Goal: Transaction & Acquisition: Obtain resource

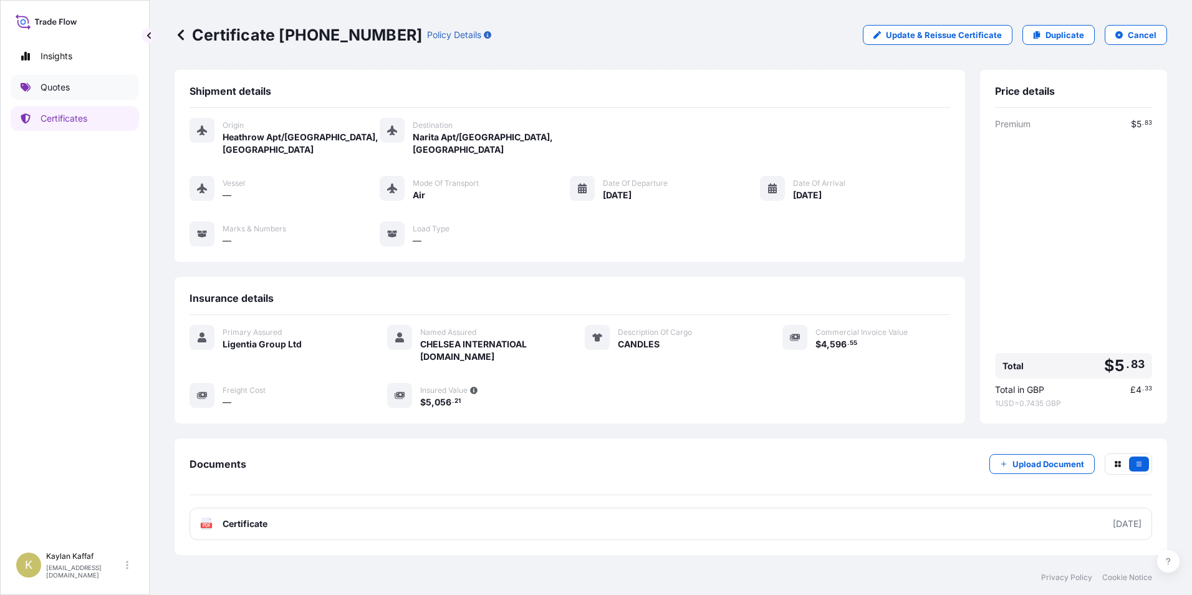
click at [82, 83] on link "Quotes" at bounding box center [75, 87] width 128 height 25
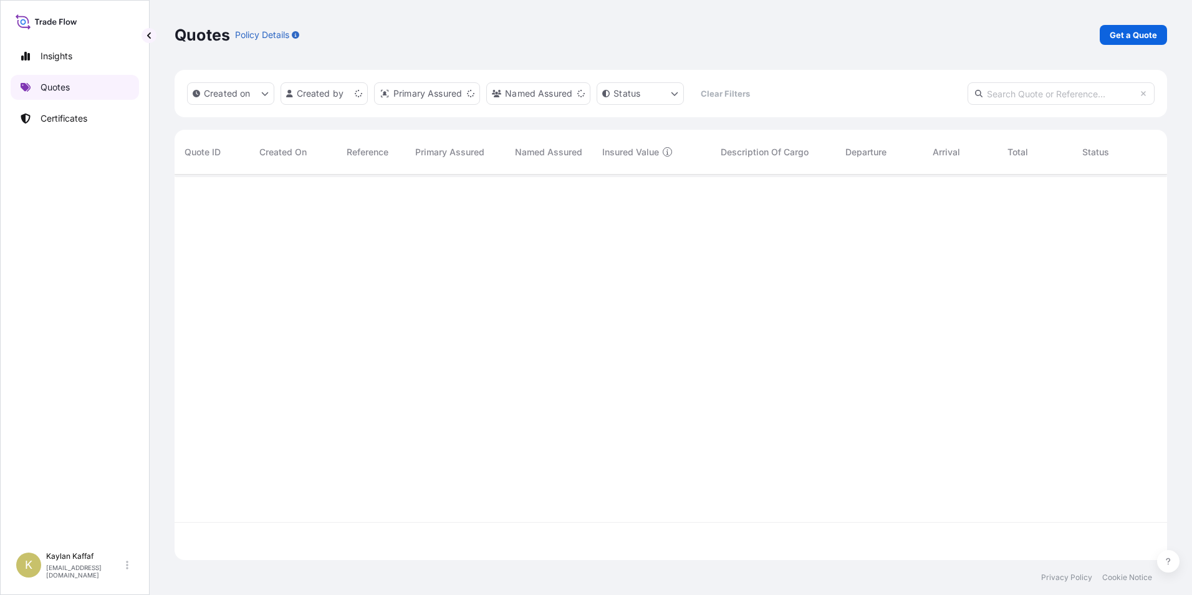
scroll to position [383, 983]
click at [1121, 29] on p "Get a Quote" at bounding box center [1133, 35] width 47 height 12
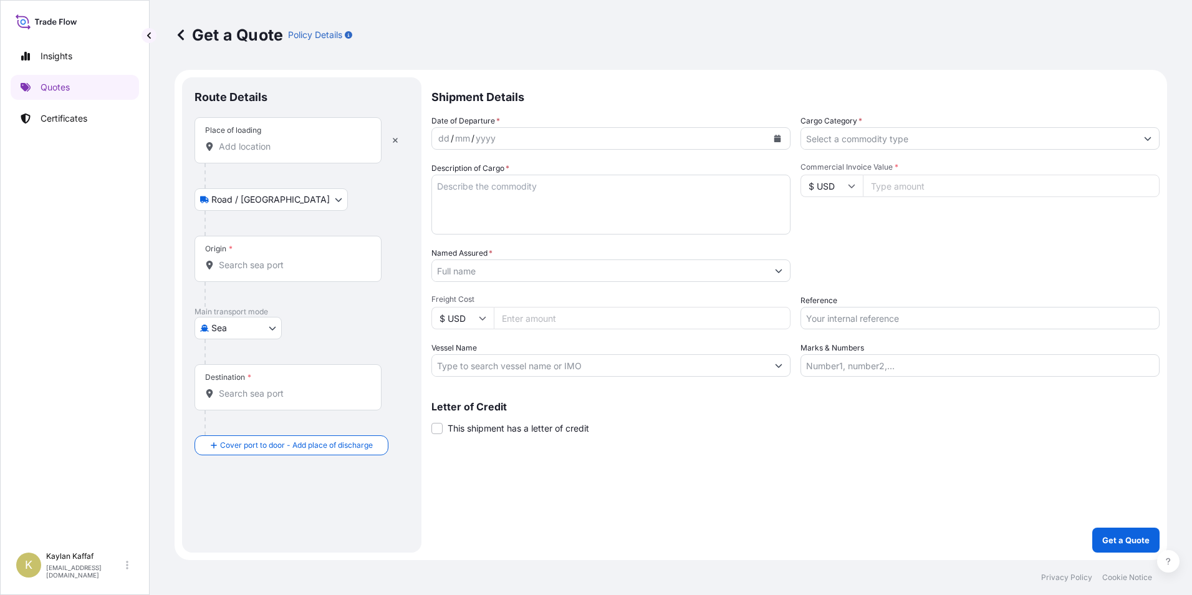
click at [271, 198] on body "Insights Quotes Certificates K Kaylan Kaffaf kaylan.kaffaf@ligentia.global Get …" at bounding box center [596, 297] width 1192 height 595
click at [248, 328] on body "Insights Quotes Certificates K Kaylan Kaffaf kaylan.kaffaf@ligentia.global Get …" at bounding box center [596, 297] width 1192 height 595
click at [234, 357] on div "Air" at bounding box center [238, 360] width 77 height 22
select select "Air"
click at [254, 157] on input "Place of loading" at bounding box center [292, 151] width 147 height 12
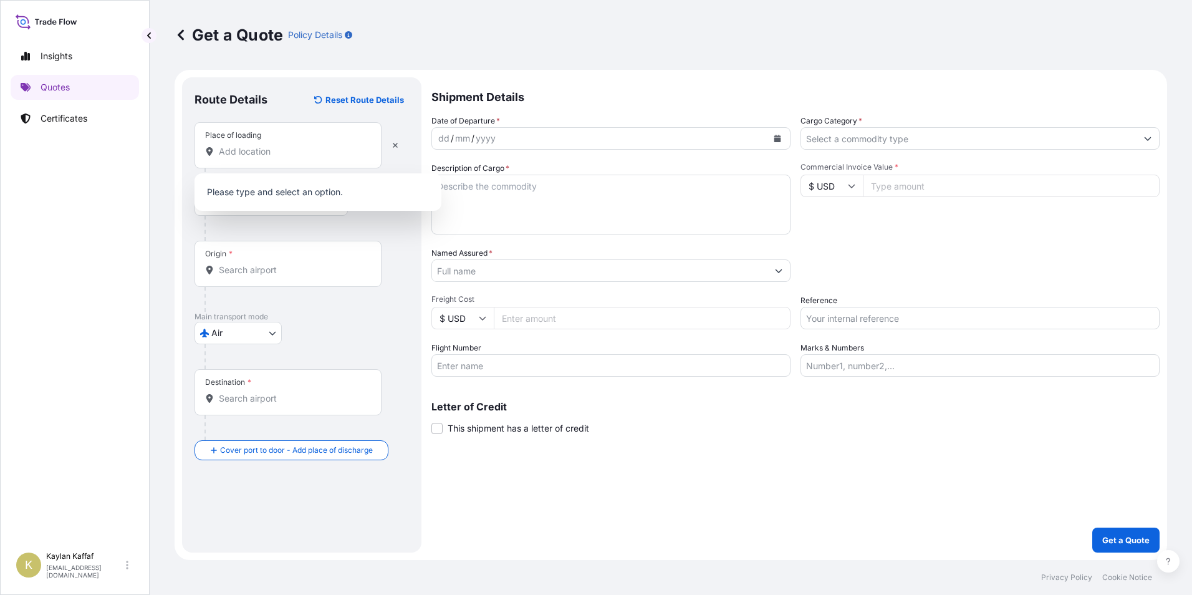
click at [297, 235] on div at bounding box center [307, 228] width 205 height 25
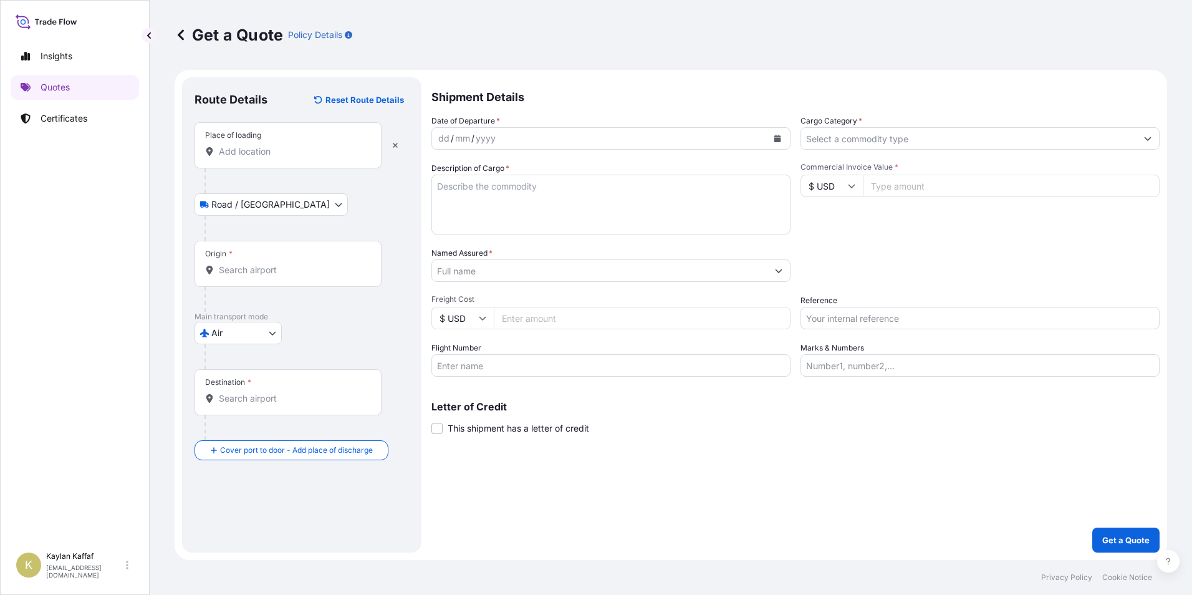
click at [252, 206] on body "0 options available. Insights Quotes Certificates K Kaylan Kaffaf kaylan.kaffaf…" at bounding box center [596, 297] width 1192 height 595
click at [564, 132] on div "dd / mm / yyyy" at bounding box center [599, 138] width 335 height 22
click at [620, 205] on textarea "Description of Cargo *" at bounding box center [611, 205] width 359 height 60
click at [248, 155] on input "Place of loading" at bounding box center [292, 151] width 147 height 12
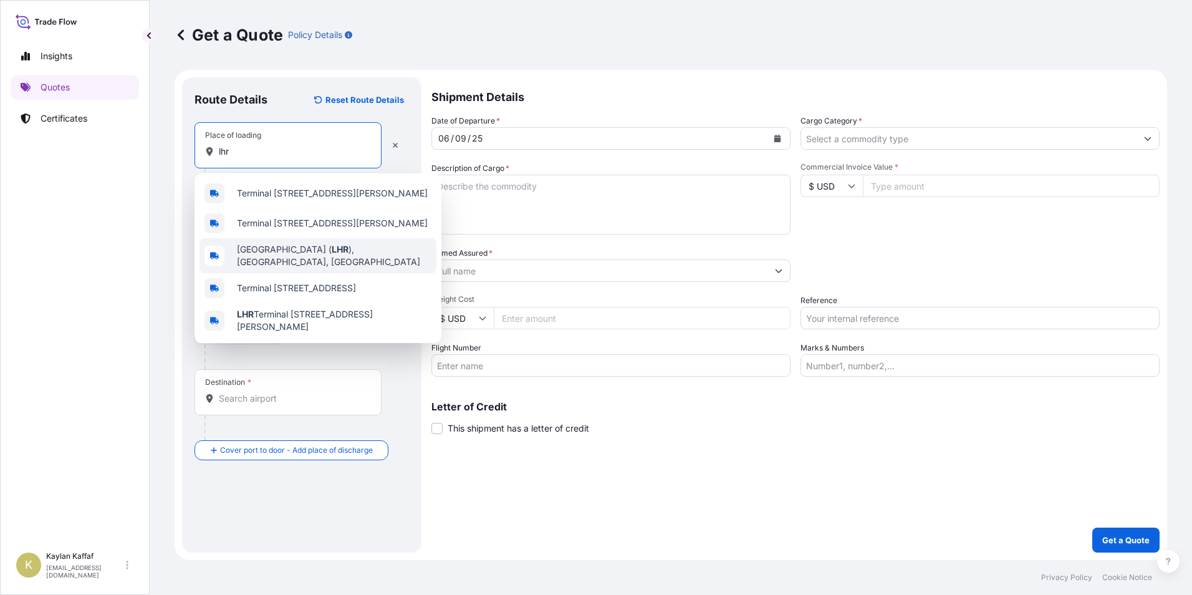
click at [295, 258] on span "London Heathrow Airport ( LHR ), Hounslow, UK" at bounding box center [334, 255] width 195 height 25
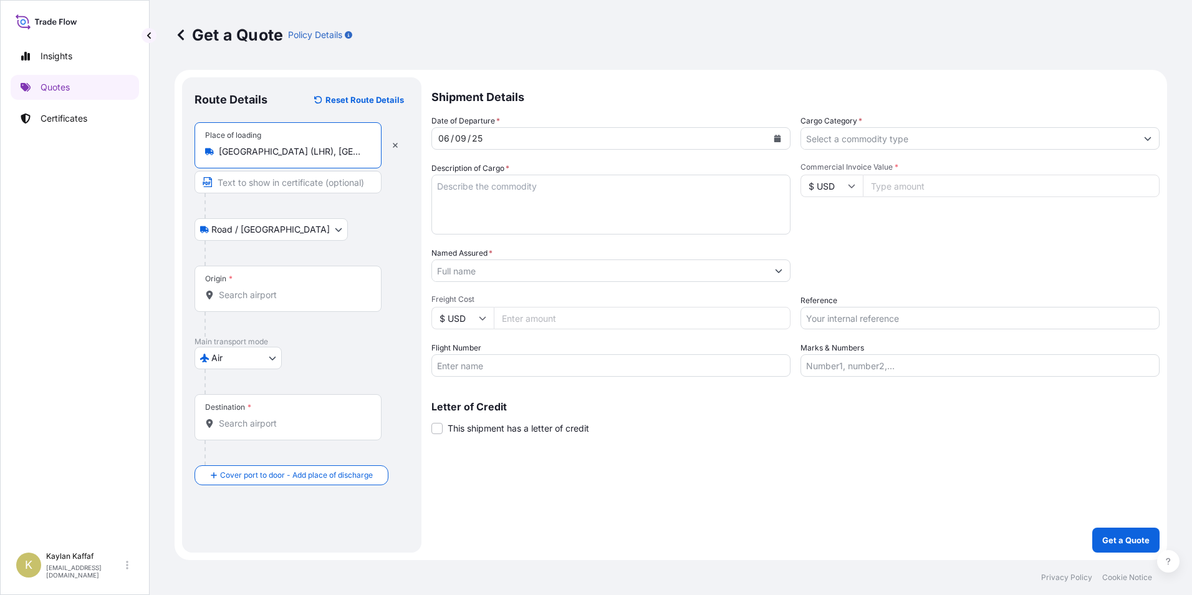
type input "London Heathrow Airport (LHR), Hounslow, UK"
click at [251, 230] on body "0 options available. 5 options available. Insights Quotes Certificates K Kaylan…" at bounding box center [596, 297] width 1192 height 595
click at [257, 422] on input "Destination *" at bounding box center [292, 423] width 147 height 12
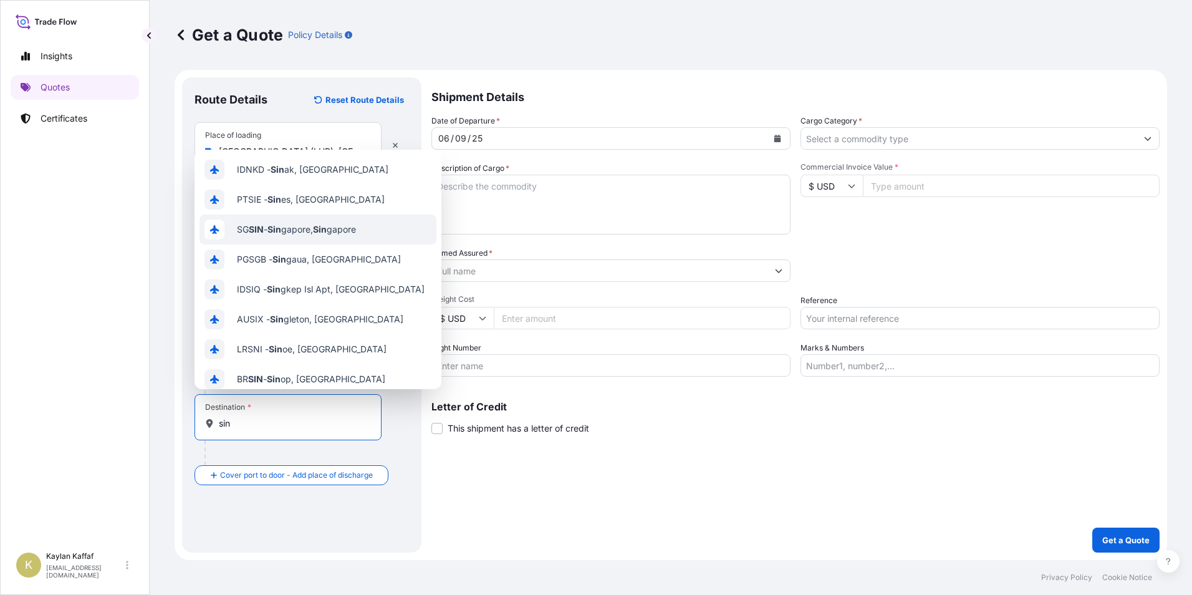
click at [306, 233] on span "SG SIN - Sin gapore, Sin gapore" at bounding box center [296, 229] width 119 height 12
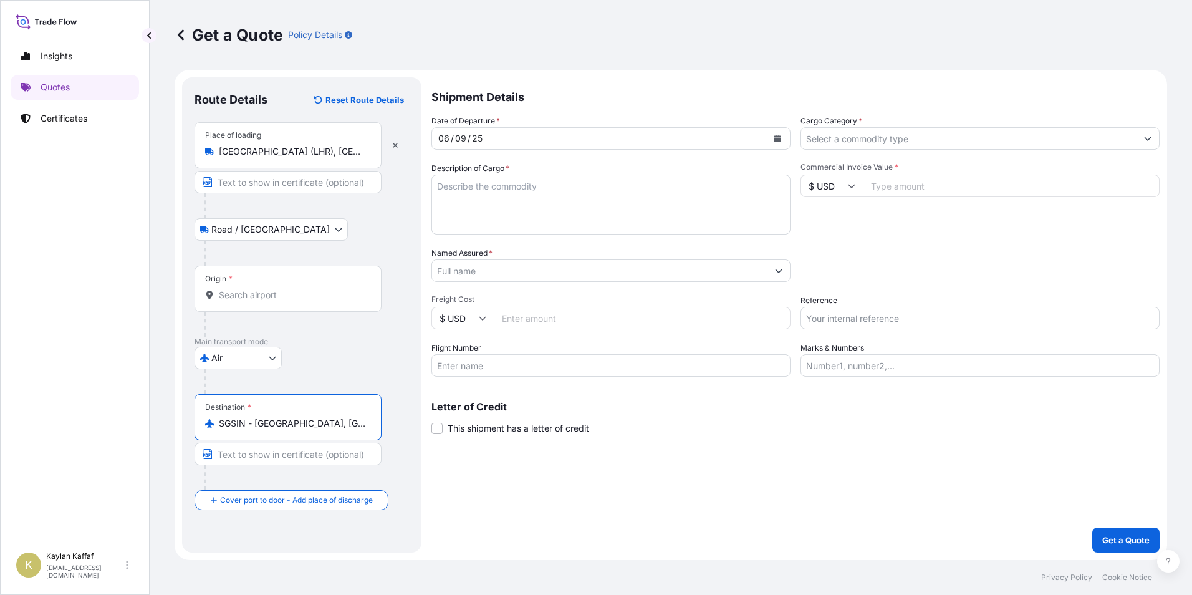
type input "SGSIN - [GEOGRAPHIC_DATA], [GEOGRAPHIC_DATA]"
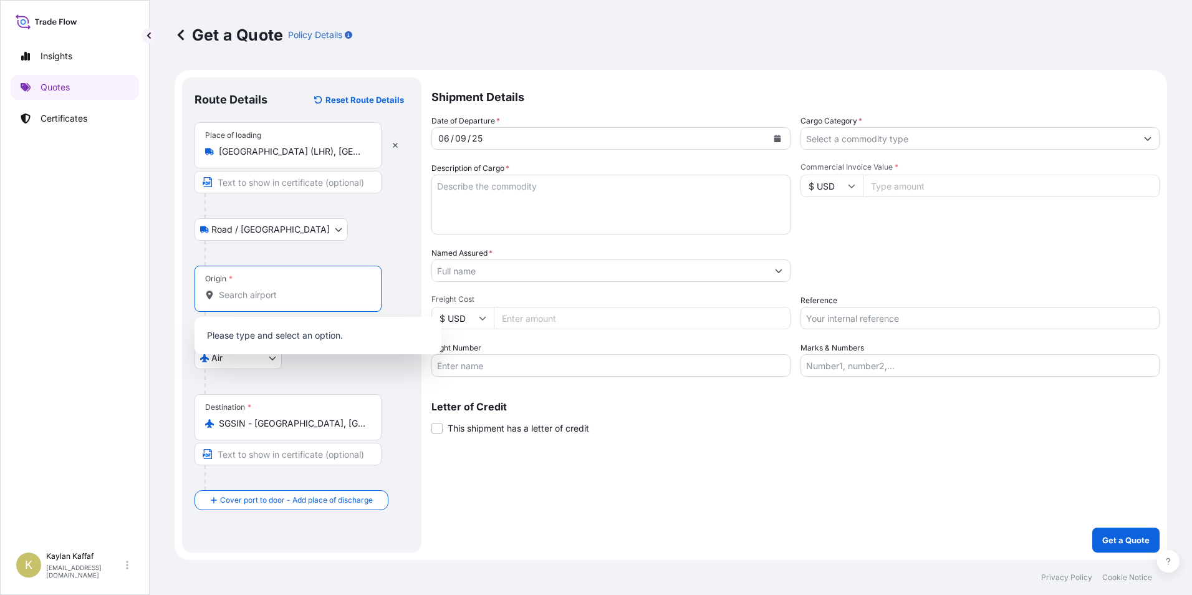
click at [253, 298] on input "Origin *" at bounding box center [292, 295] width 147 height 12
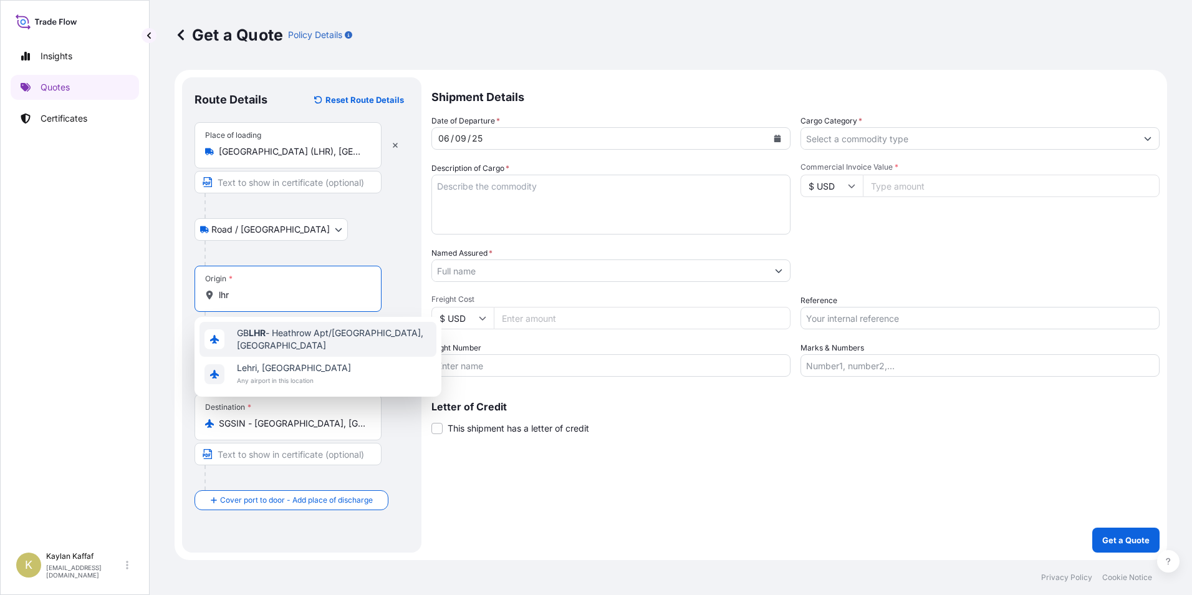
click at [298, 344] on span "GB LHR - Heathrow Apt/London, United Kingdom" at bounding box center [334, 339] width 195 height 25
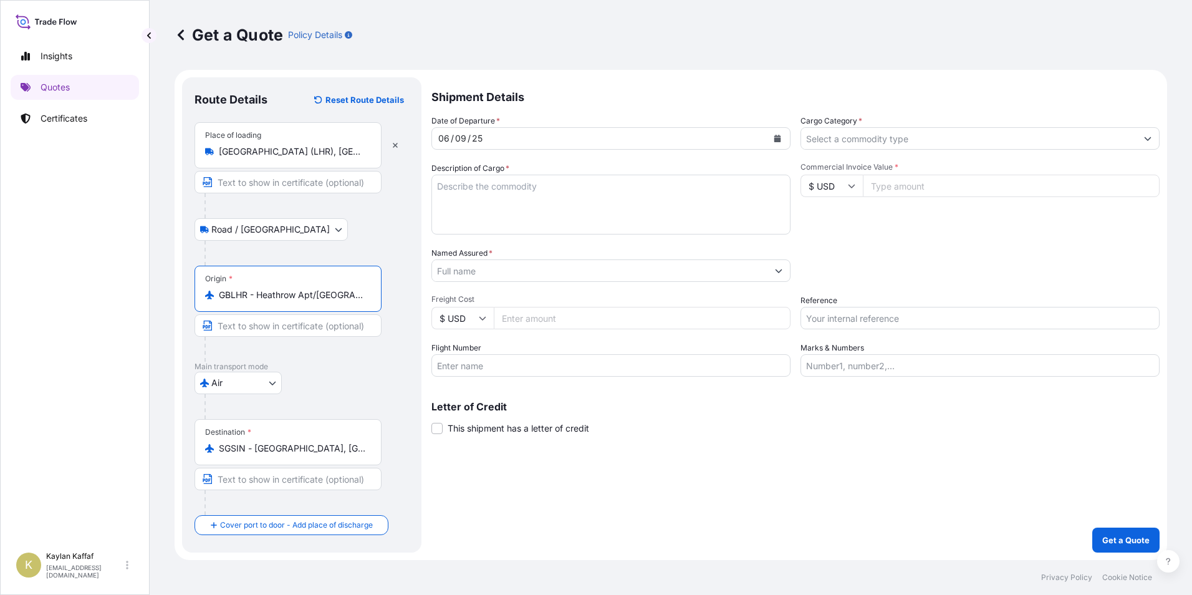
type input "GBLHR - Heathrow Apt/[GEOGRAPHIC_DATA], [GEOGRAPHIC_DATA]"
click at [649, 195] on textarea "Description of Cargo *" at bounding box center [611, 205] width 359 height 60
paste textarea "wheelchair recliner"
type textarea "wheelchair recliner"
click at [603, 272] on input "Named Assured *" at bounding box center [599, 270] width 335 height 22
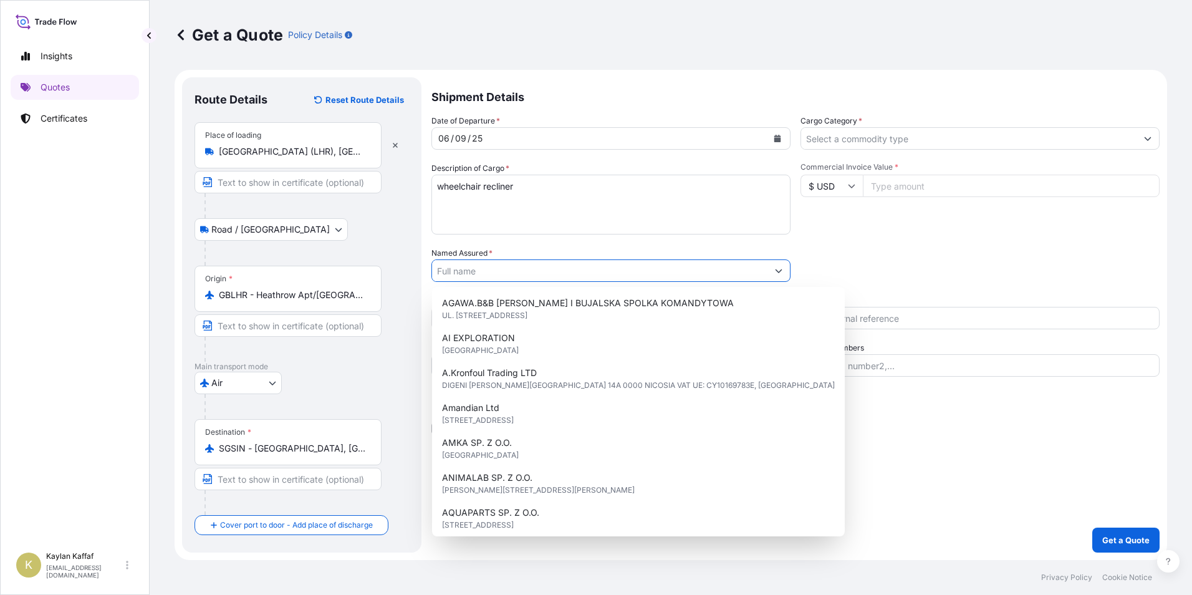
click at [683, 270] on input "Named Assured *" at bounding box center [599, 270] width 335 height 22
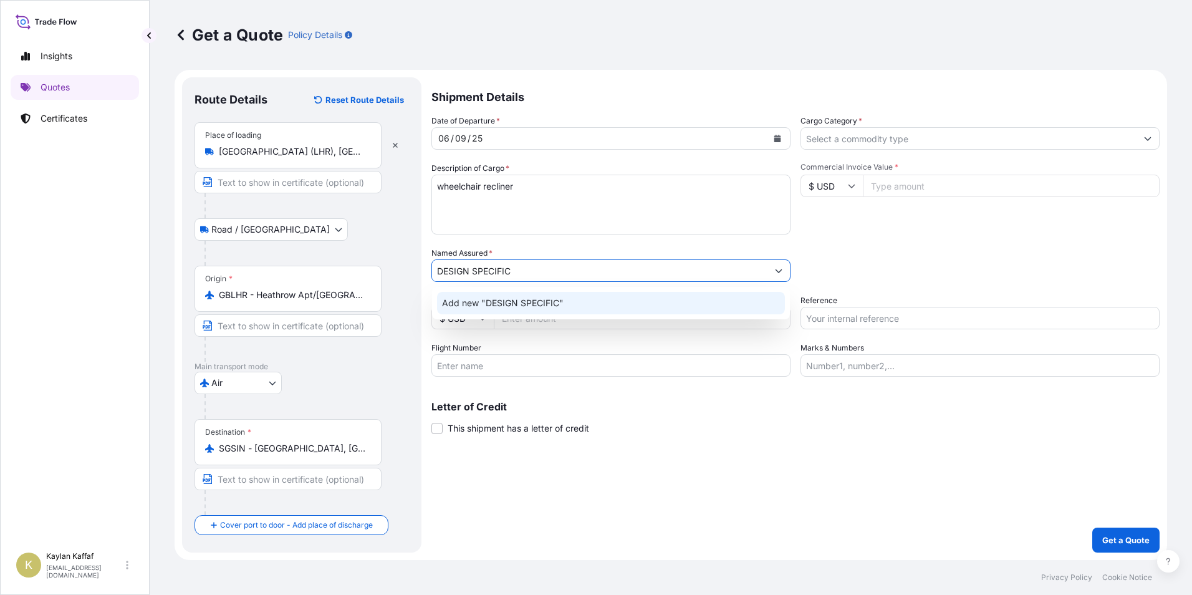
type input "DESIGN SPECIFIC"
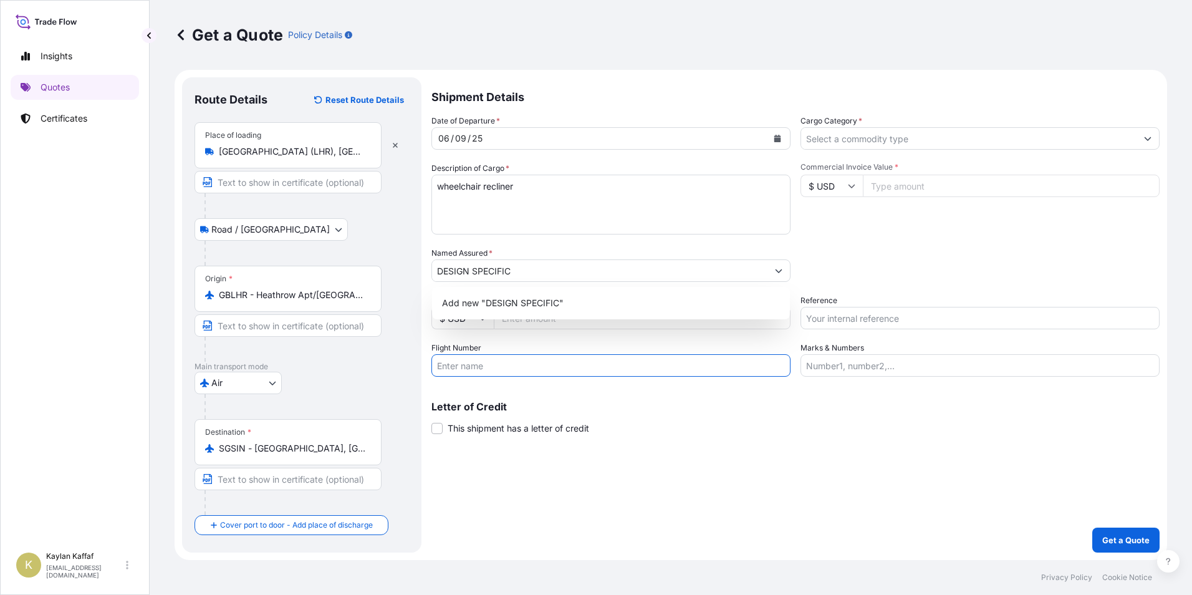
click at [697, 355] on input "Flight Number" at bounding box center [611, 365] width 359 height 22
click at [620, 316] on input "Freight Cost" at bounding box center [642, 318] width 297 height 22
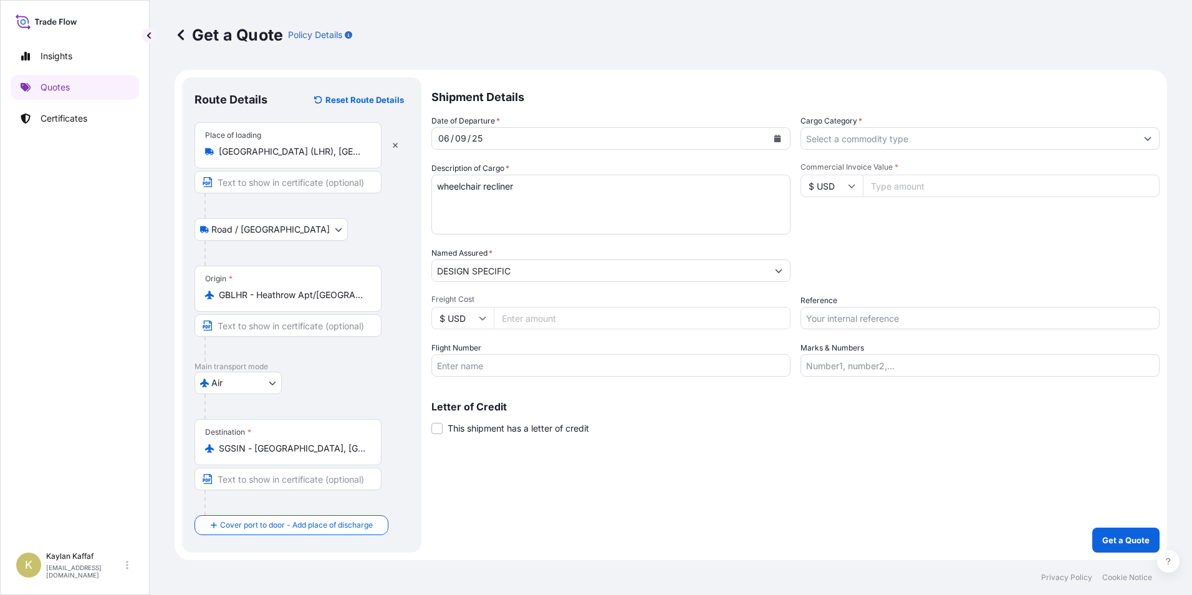
click at [586, 323] on input "Freight Cost" at bounding box center [642, 318] width 297 height 22
paste input "114.10"
type input "114.10"
click at [560, 365] on input "Flight Number" at bounding box center [611, 365] width 359 height 22
click at [887, 191] on input "Commercial Invoice Value *" at bounding box center [1011, 186] width 297 height 22
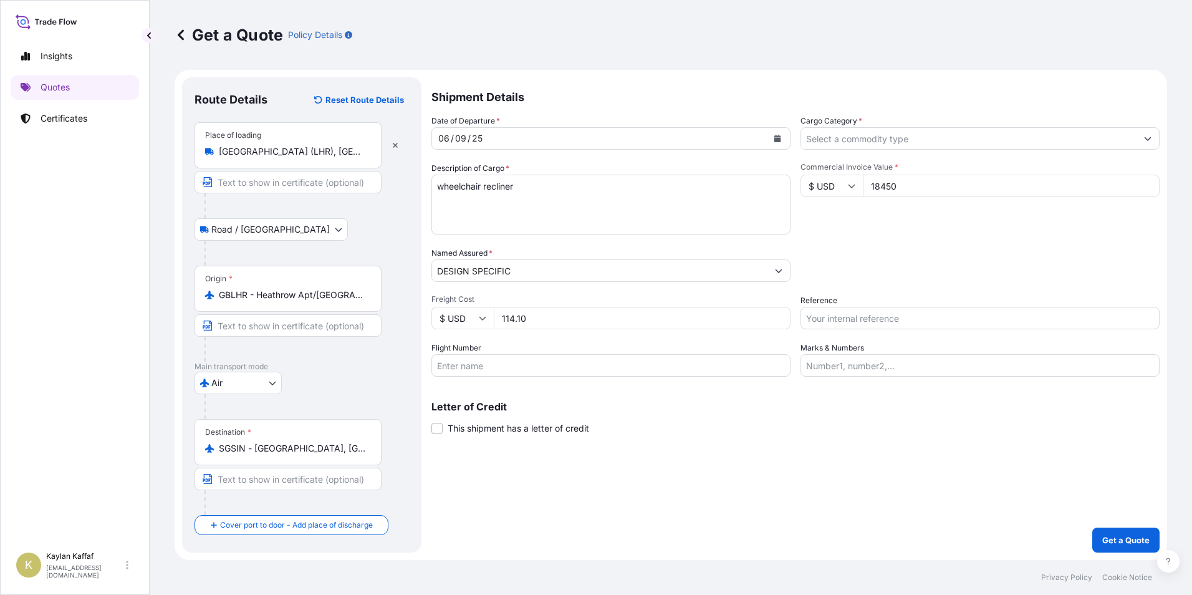
type input "18450"
click at [882, 124] on div "Cargo Category *" at bounding box center [980, 132] width 359 height 35
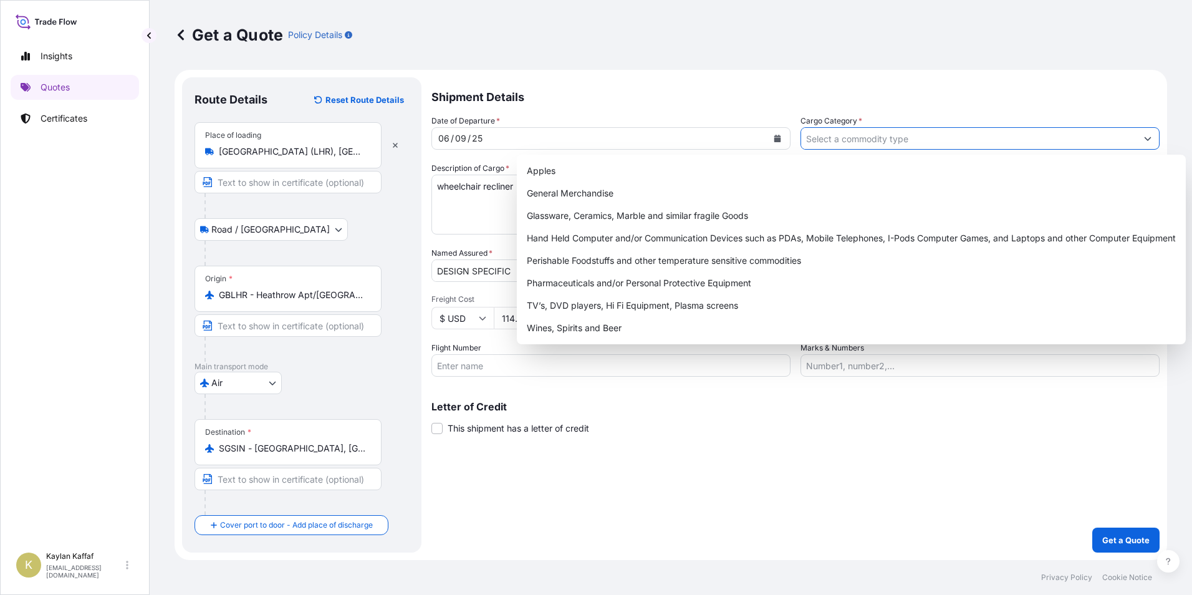
click at [882, 139] on input "Cargo Category *" at bounding box center [968, 138] width 335 height 22
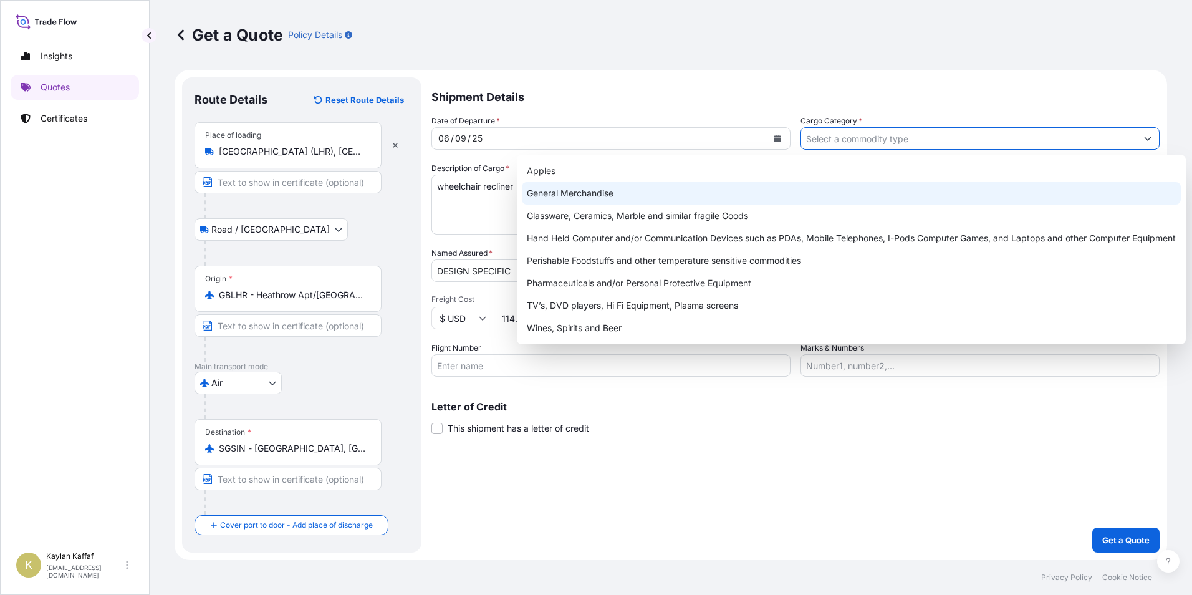
click at [719, 201] on div "General Merchandise" at bounding box center [851, 193] width 659 height 22
type input "General Merchandise"
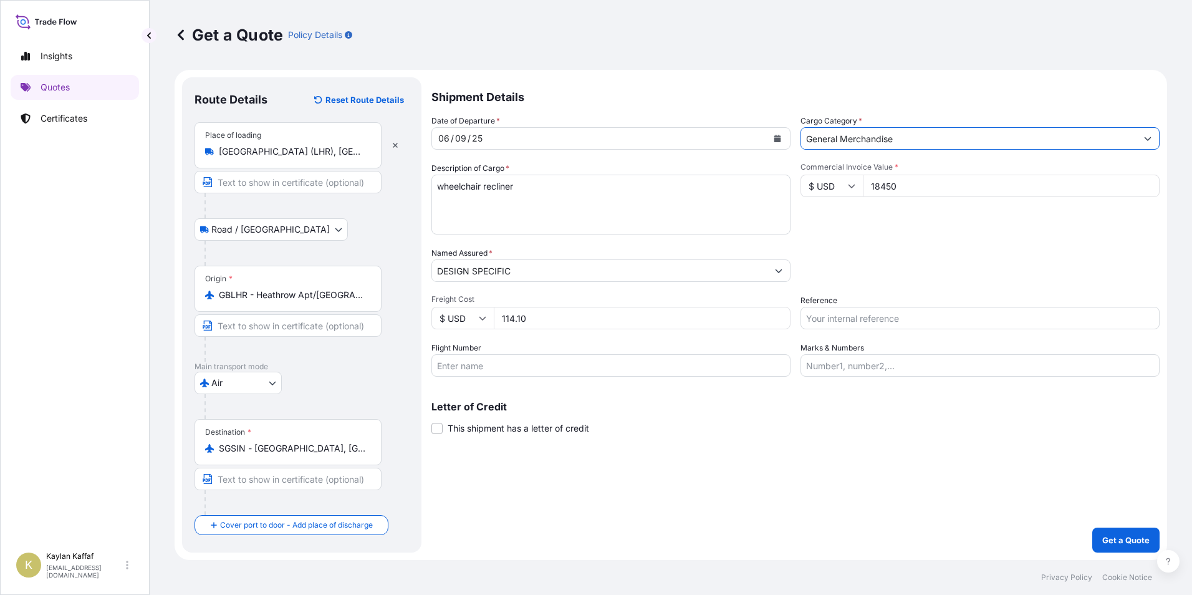
click at [847, 181] on input "$ USD" at bounding box center [832, 186] width 62 height 22
click at [830, 246] on div "£ GBP" at bounding box center [832, 246] width 52 height 24
type input "£ GBP"
click at [1113, 539] on p "Get a Quote" at bounding box center [1125, 540] width 47 height 12
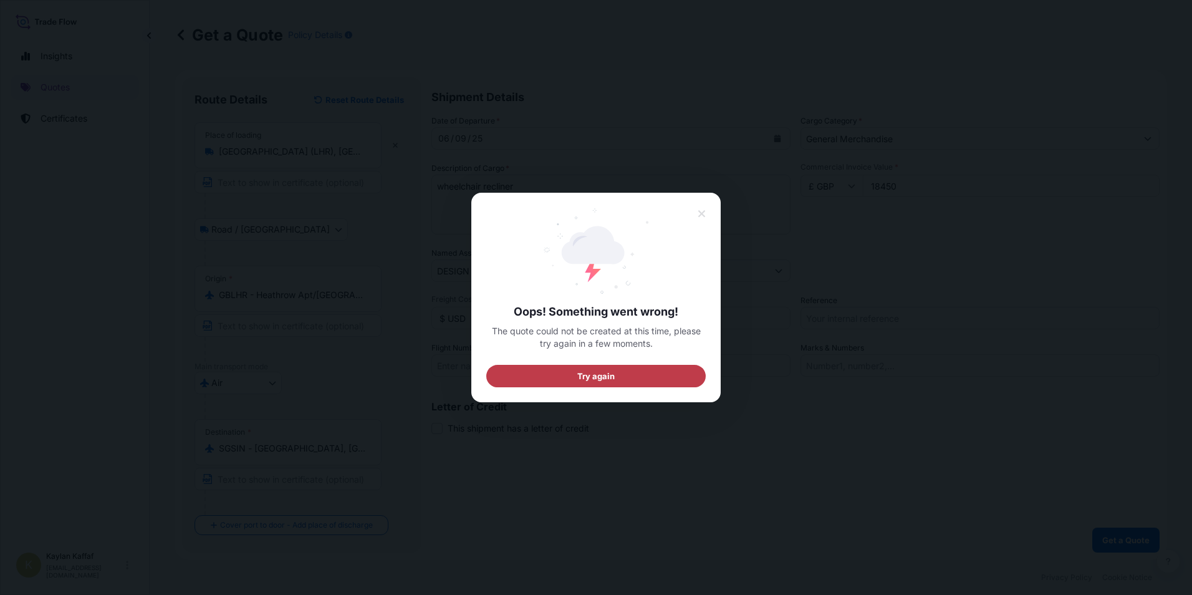
click at [635, 374] on button "Try again" at bounding box center [595, 376] width 219 height 22
click at [698, 215] on icon at bounding box center [702, 213] width 9 height 11
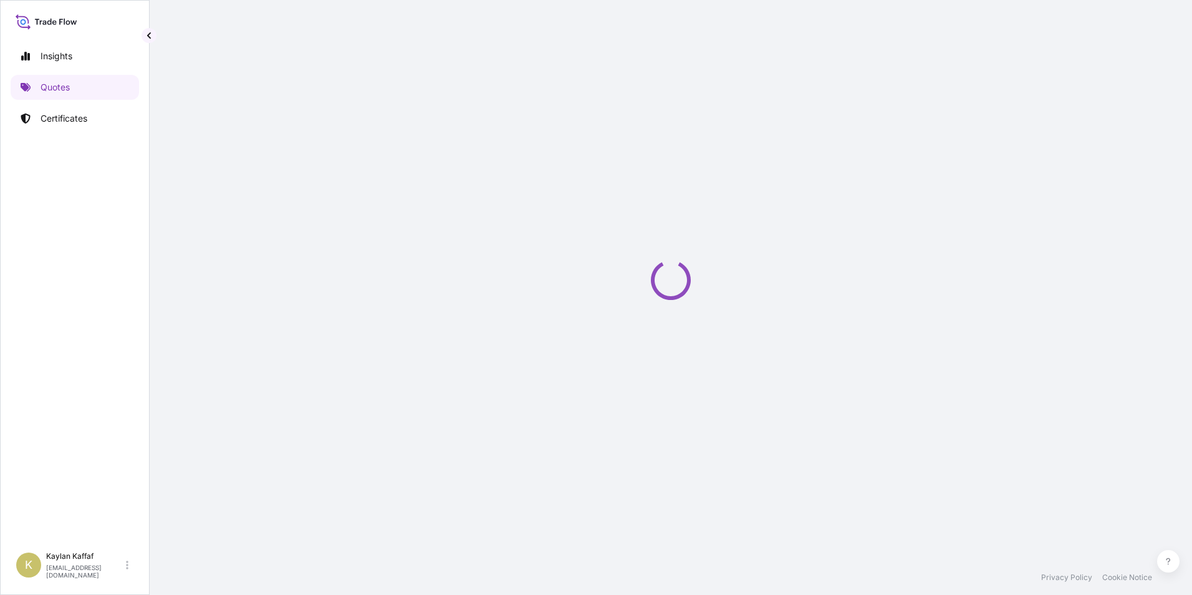
select select "Sea"
select select "2025"
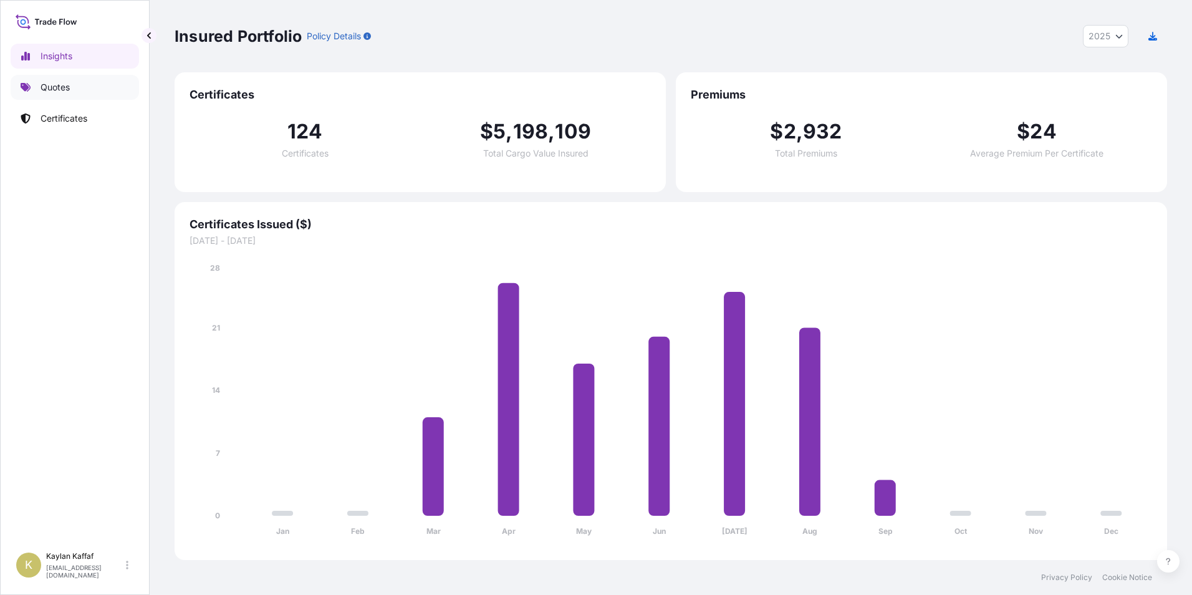
click at [102, 89] on link "Quotes" at bounding box center [75, 87] width 128 height 25
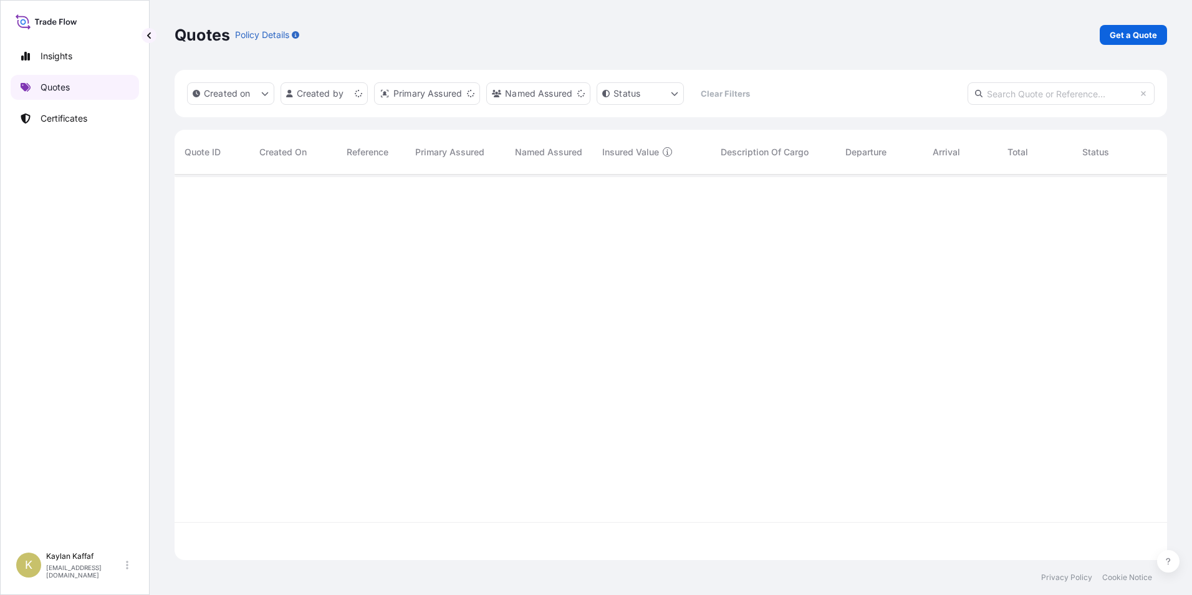
scroll to position [383, 983]
click at [1131, 36] on p "Get a Quote" at bounding box center [1133, 35] width 47 height 12
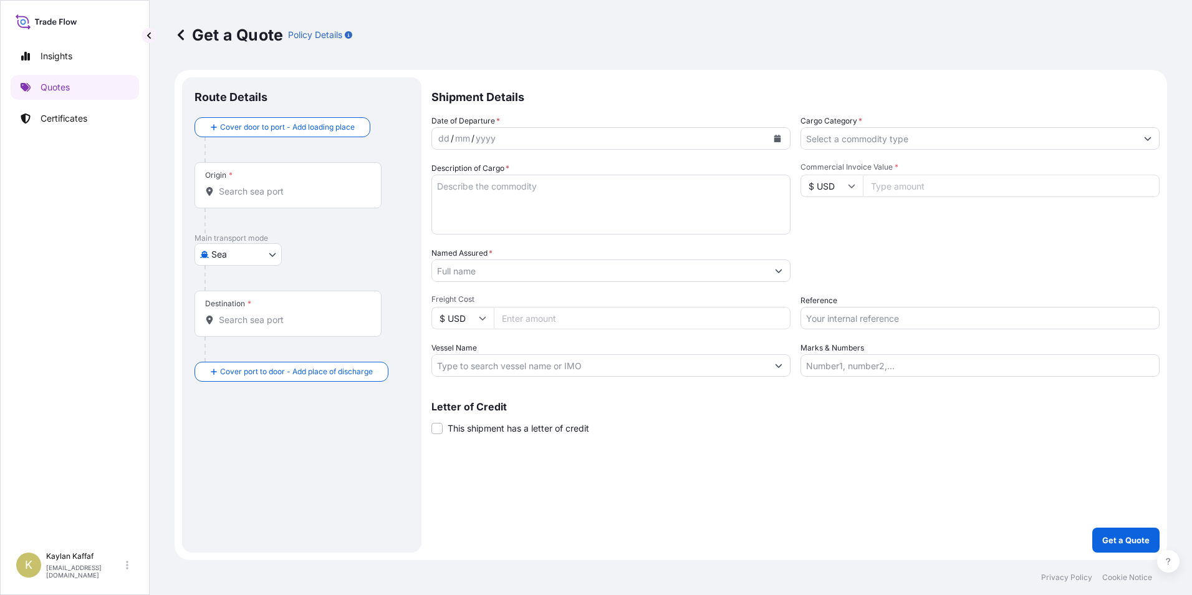
click at [233, 256] on body "Insights Quotes Certificates K Kaylan Kaffaf [EMAIL_ADDRESS][DOMAIN_NAME] Get a…" at bounding box center [596, 297] width 1192 height 595
click at [243, 286] on div "Air" at bounding box center [238, 287] width 77 height 22
select select "Air"
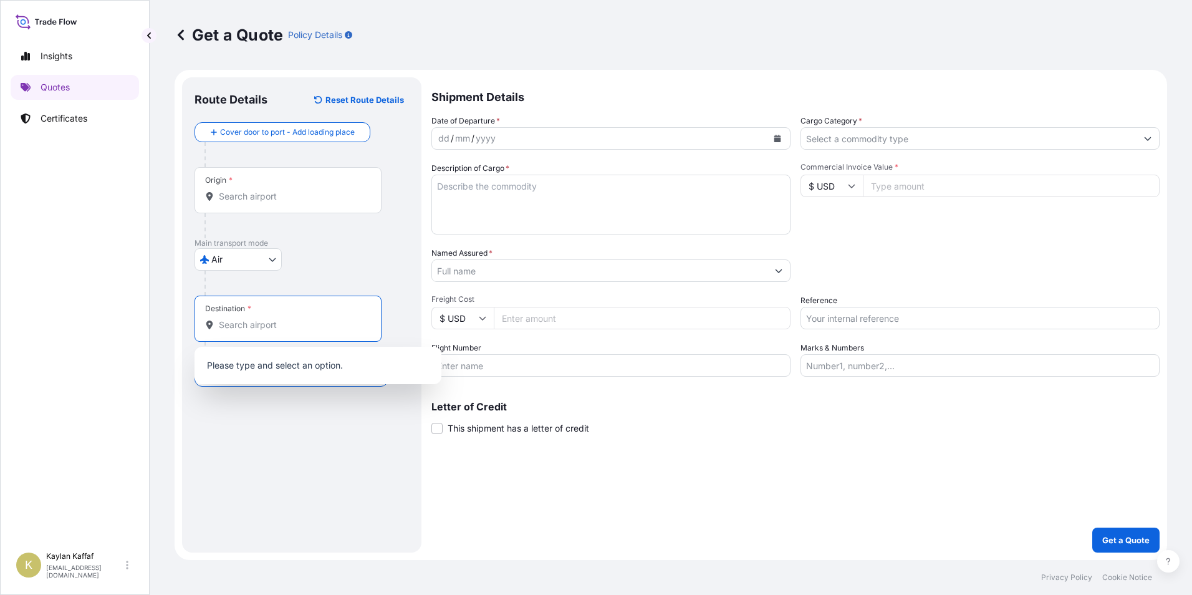
click at [255, 324] on input "Destination *" at bounding box center [292, 325] width 147 height 12
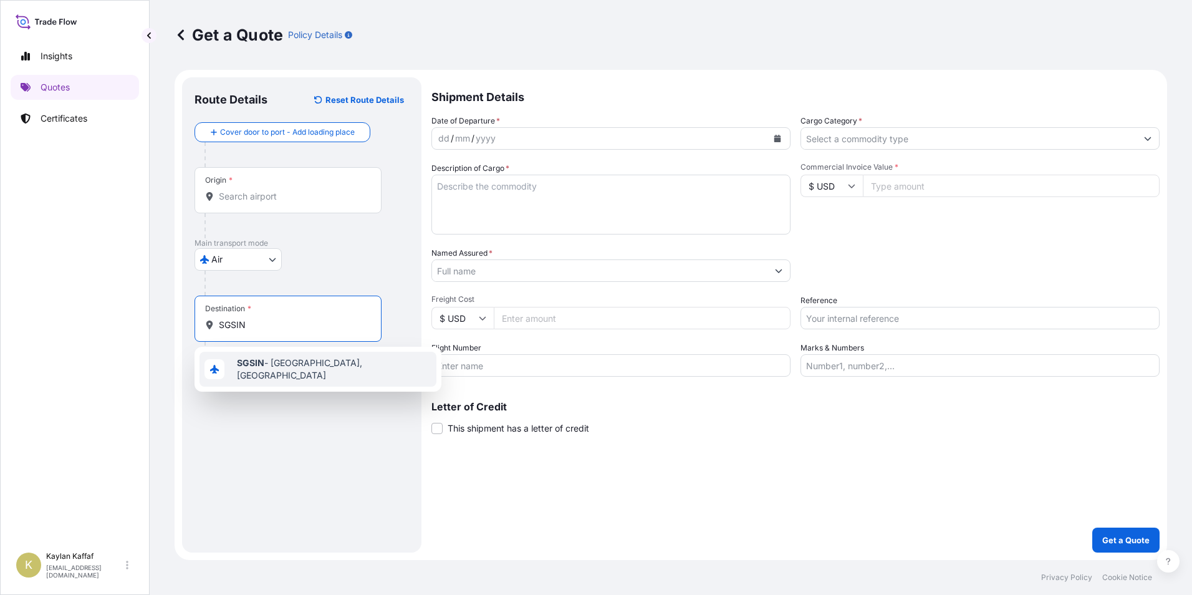
click at [276, 372] on span "SGSIN - [GEOGRAPHIC_DATA], [GEOGRAPHIC_DATA]" at bounding box center [334, 369] width 195 height 25
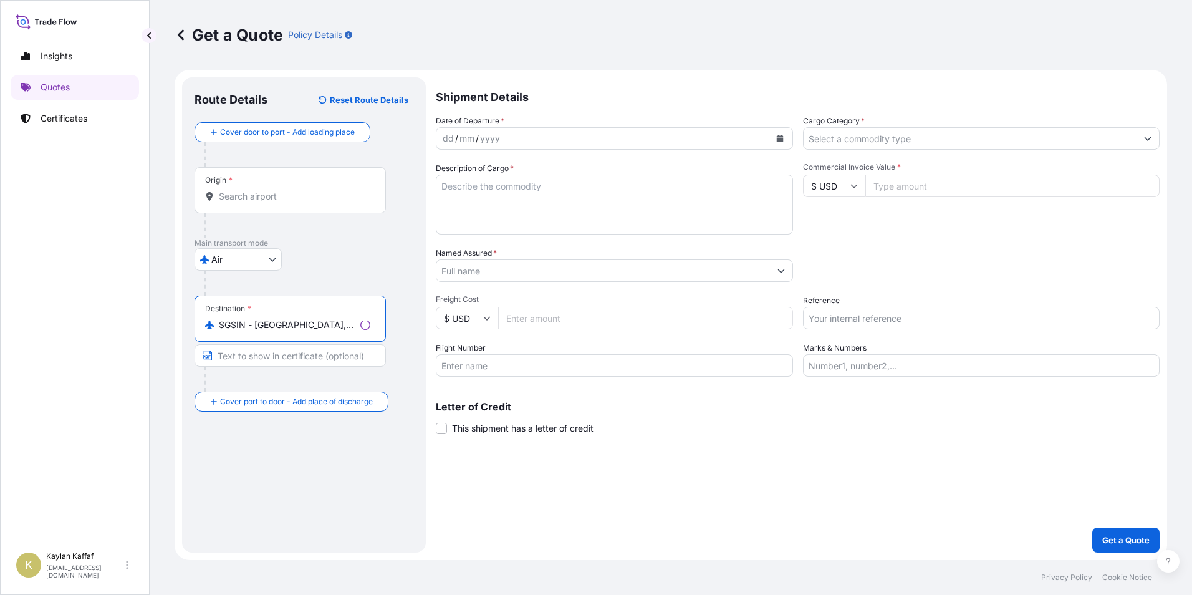
type input "SGSIN - [GEOGRAPHIC_DATA], [GEOGRAPHIC_DATA]"
click at [234, 203] on div "Origin *" at bounding box center [290, 190] width 191 height 46
click at [234, 203] on input "Origin *" at bounding box center [295, 196] width 152 height 12
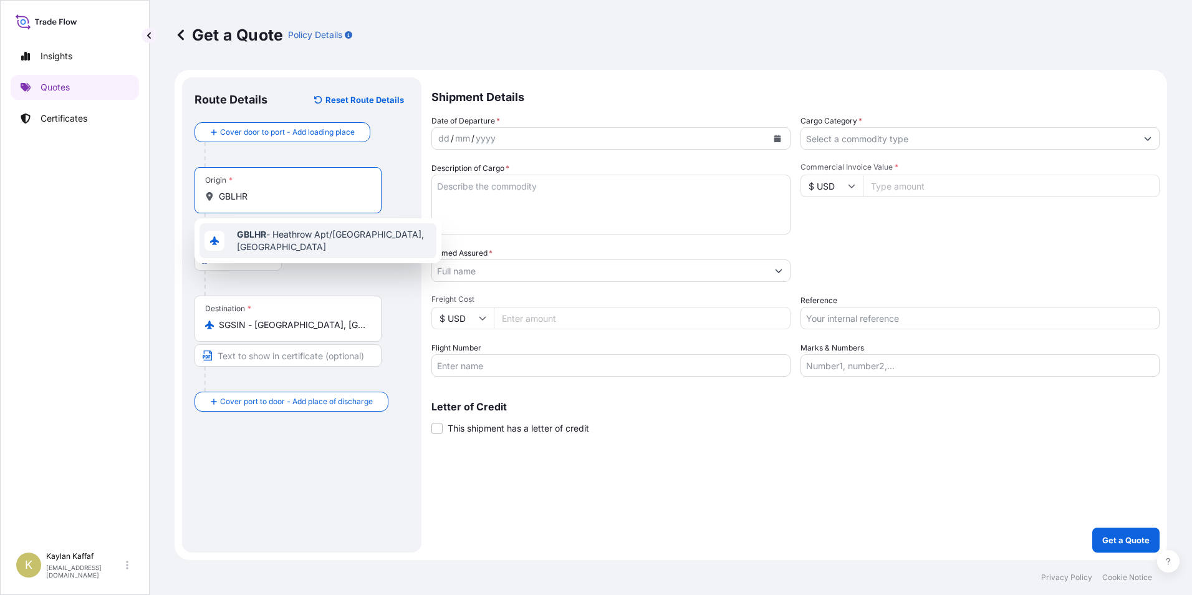
click at [258, 232] on b "GBLHR" at bounding box center [251, 234] width 29 height 11
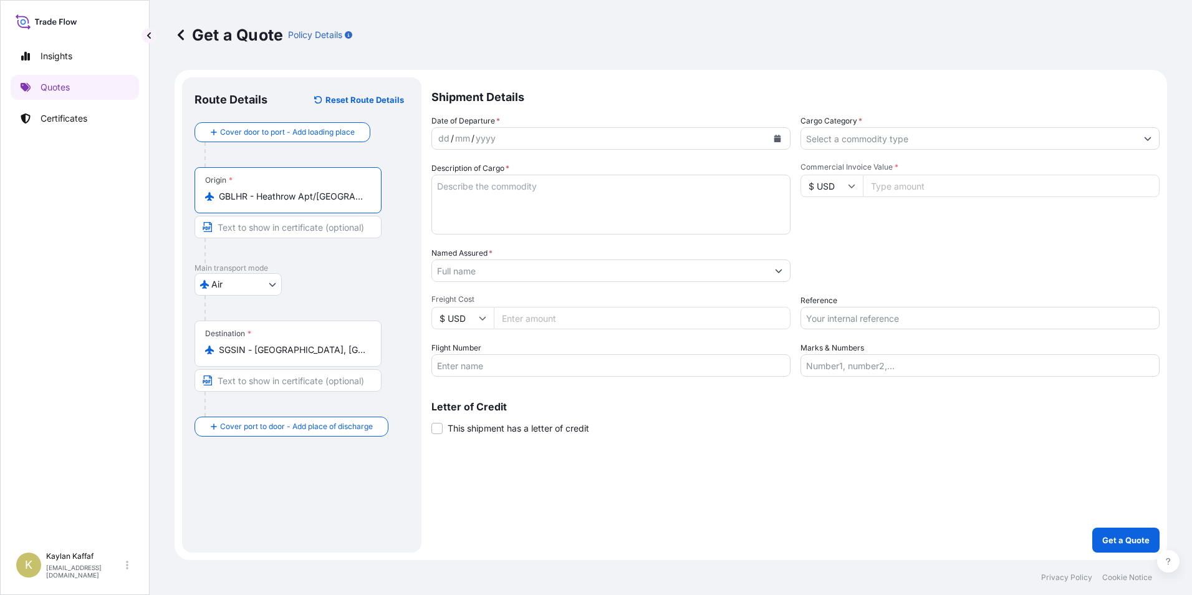
type input "GBLHR - Heathrow Apt/[GEOGRAPHIC_DATA], [GEOGRAPHIC_DATA]"
click at [519, 138] on div "dd / mm / yyyy" at bounding box center [599, 138] width 335 height 22
click at [515, 132] on div "dd / mm / yyyy" at bounding box center [599, 138] width 335 height 22
click at [463, 137] on div "mm" at bounding box center [462, 138] width 17 height 15
click at [451, 140] on div "/" at bounding box center [452, 138] width 3 height 15
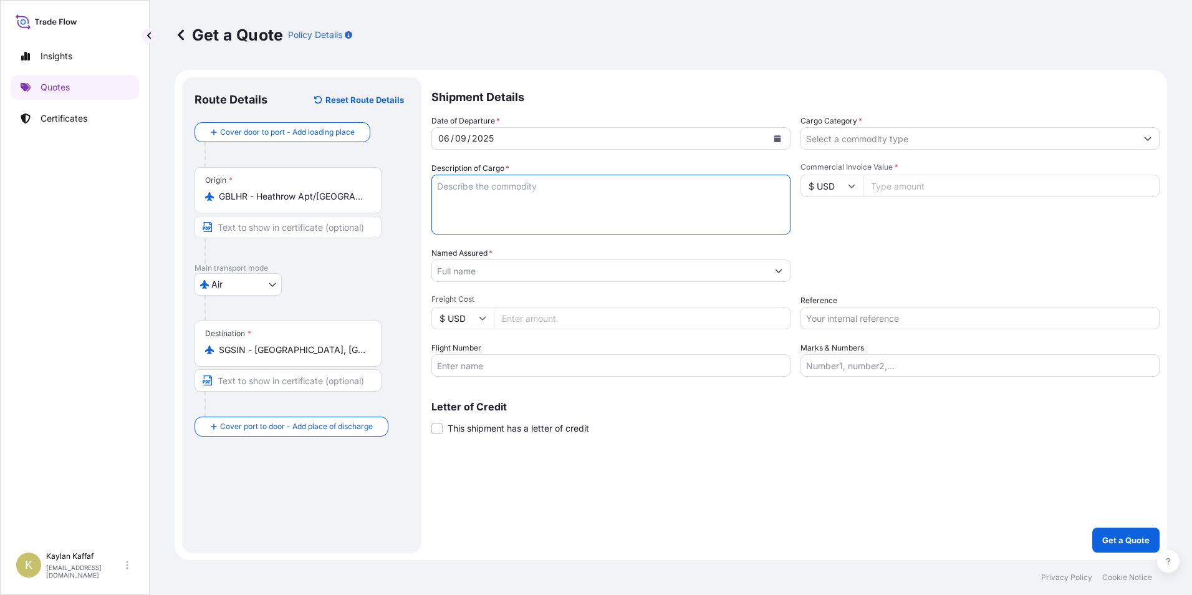
click at [450, 196] on textarea "Description of Cargo *" at bounding box center [611, 205] width 359 height 60
click at [637, 203] on textarea "Description of Cargo *" at bounding box center [611, 205] width 359 height 60
paste textarea "wheelchair recliner"
type textarea "wheelchair recliner"
click at [601, 269] on input "Named Assured *" at bounding box center [599, 270] width 335 height 22
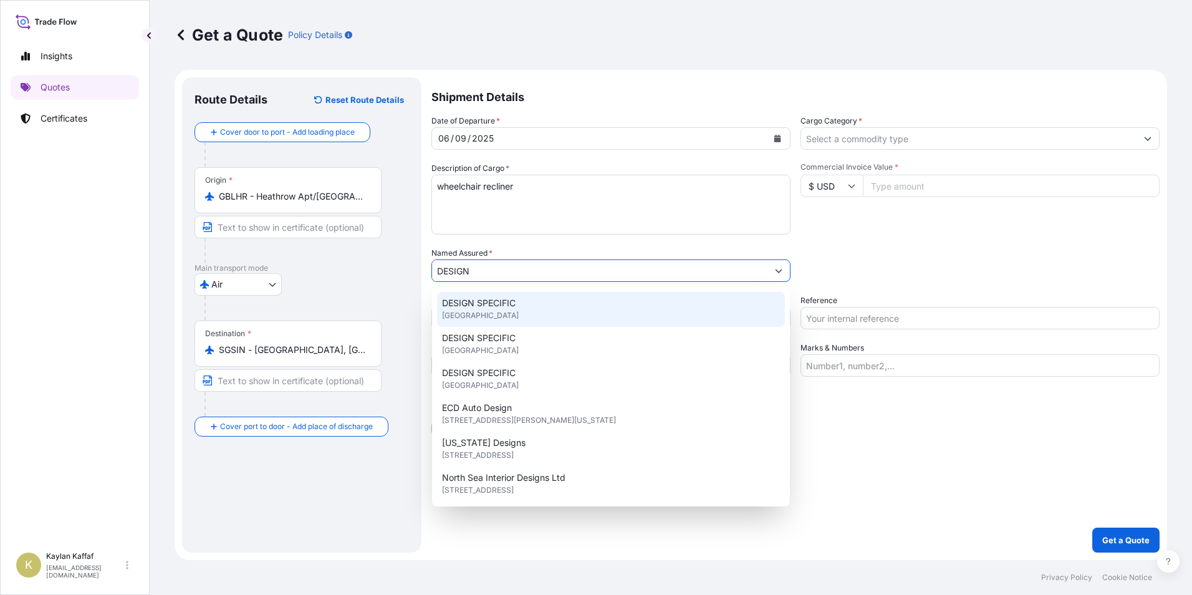
click at [596, 306] on div "DESIGN SPECIFIC [GEOGRAPHIC_DATA]" at bounding box center [611, 309] width 348 height 35
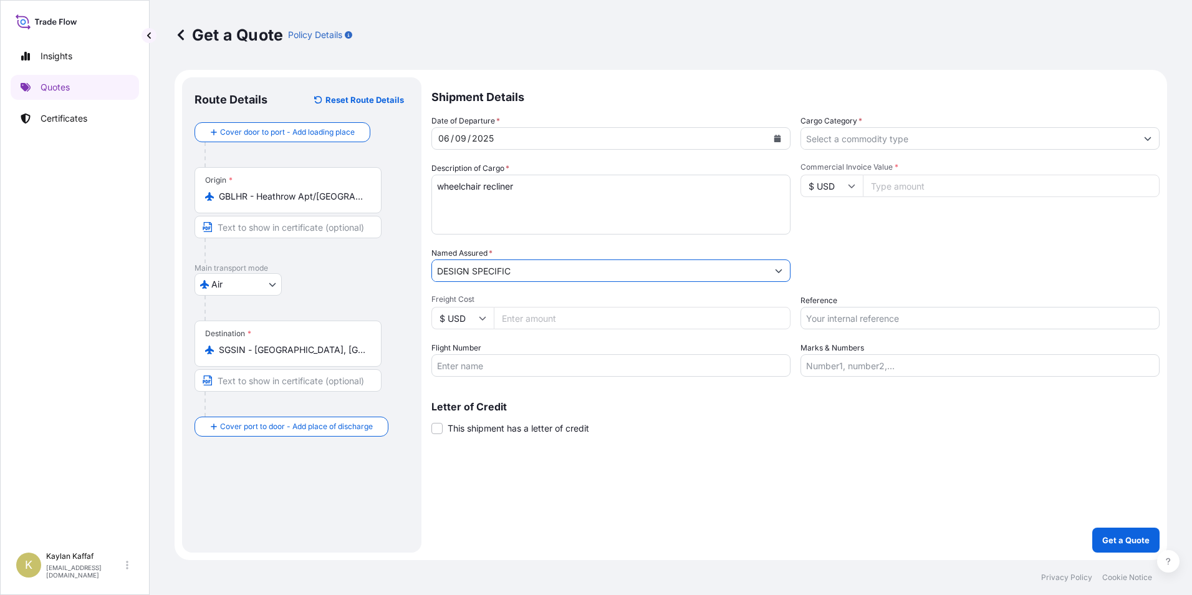
type input "DESIGN SPECIFIC"
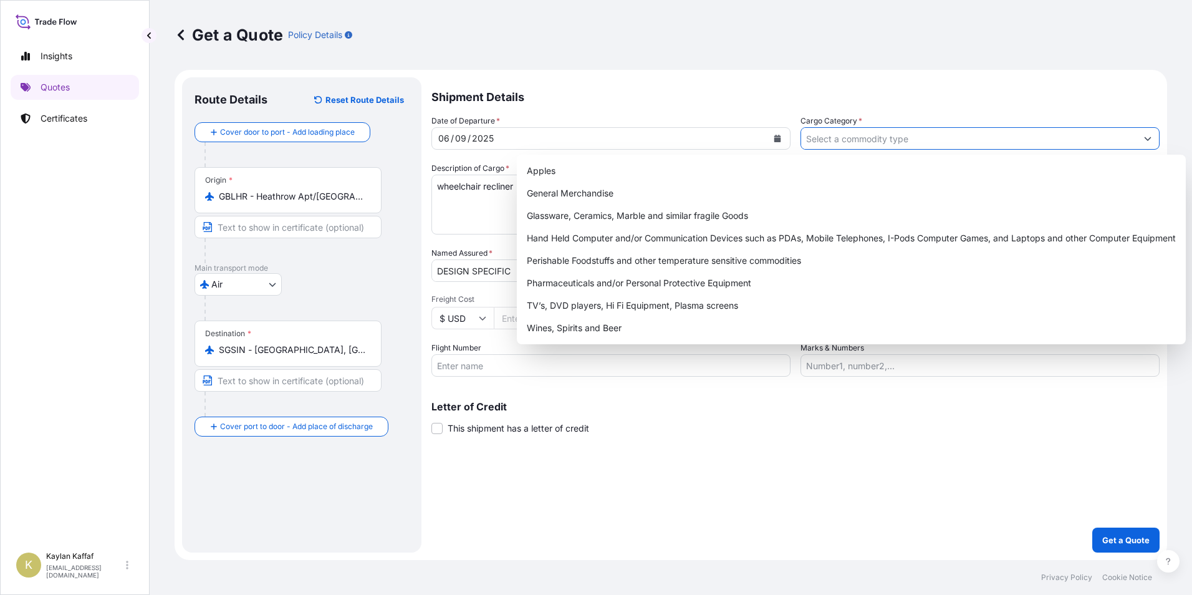
click at [883, 145] on input "Cargo Category *" at bounding box center [968, 138] width 335 height 22
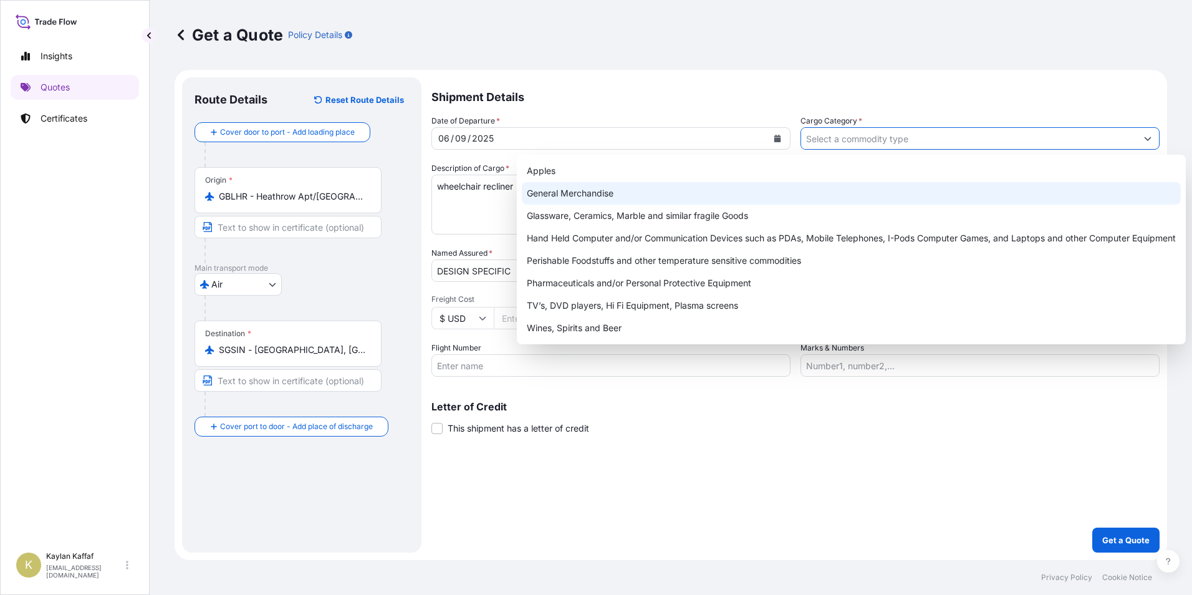
click at [774, 192] on div "General Merchandise" at bounding box center [851, 193] width 659 height 22
type input "General Merchandise"
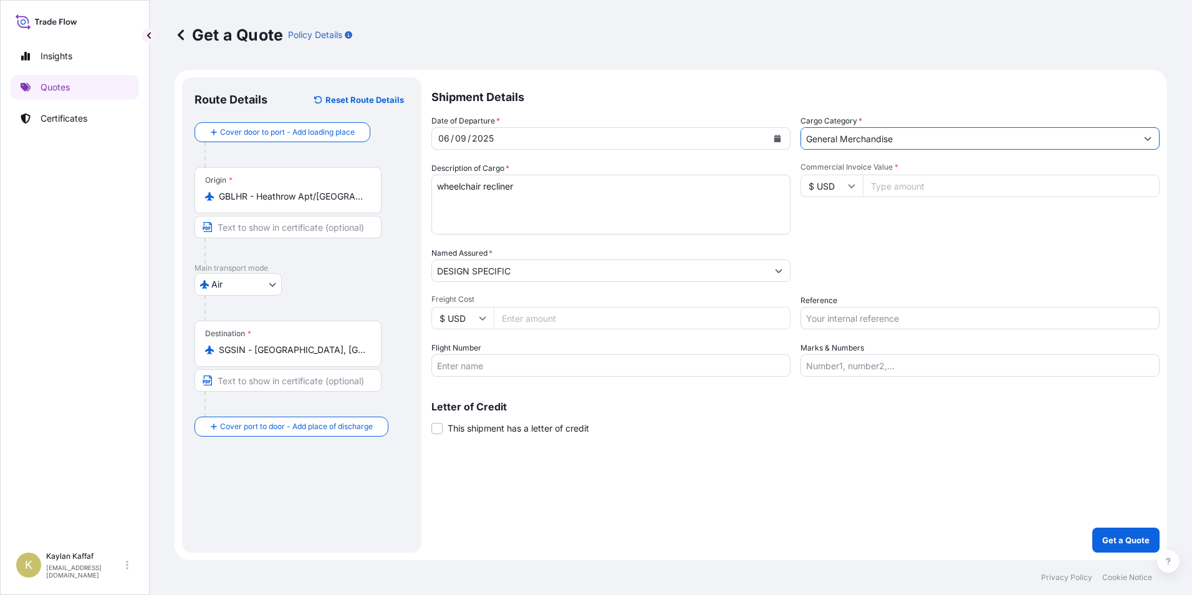
click at [900, 188] on input "Commercial Invoice Value *" at bounding box center [1011, 186] width 297 height 22
click at [915, 188] on input "18" at bounding box center [1011, 186] width 297 height 22
type input "18450"
click at [1119, 541] on p "Get a Quote" at bounding box center [1125, 540] width 47 height 12
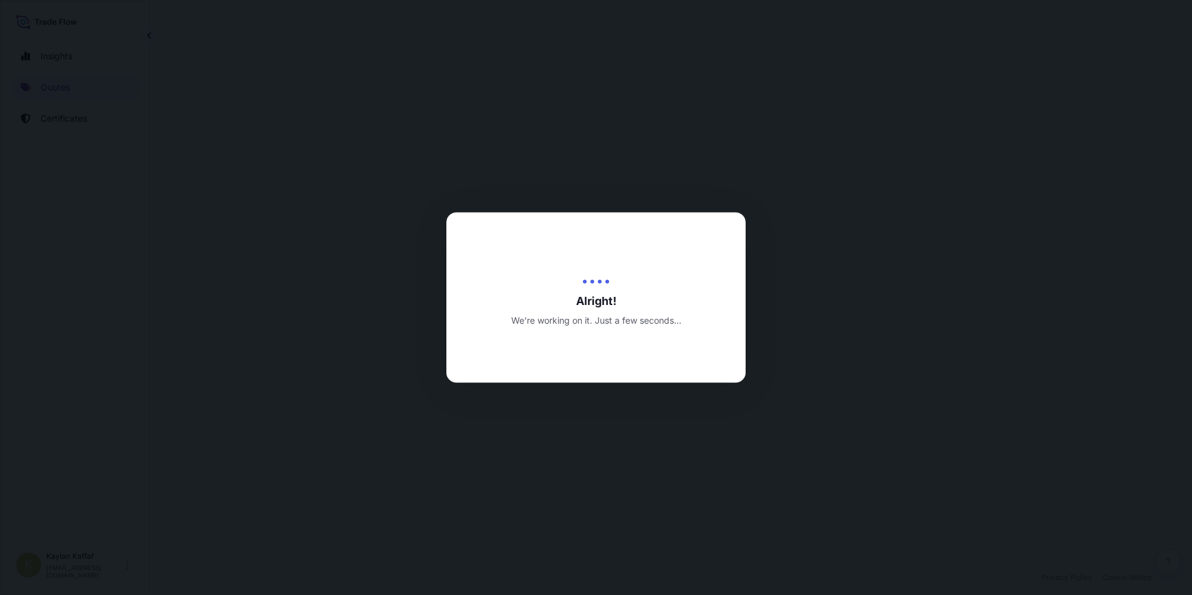
select select "Air"
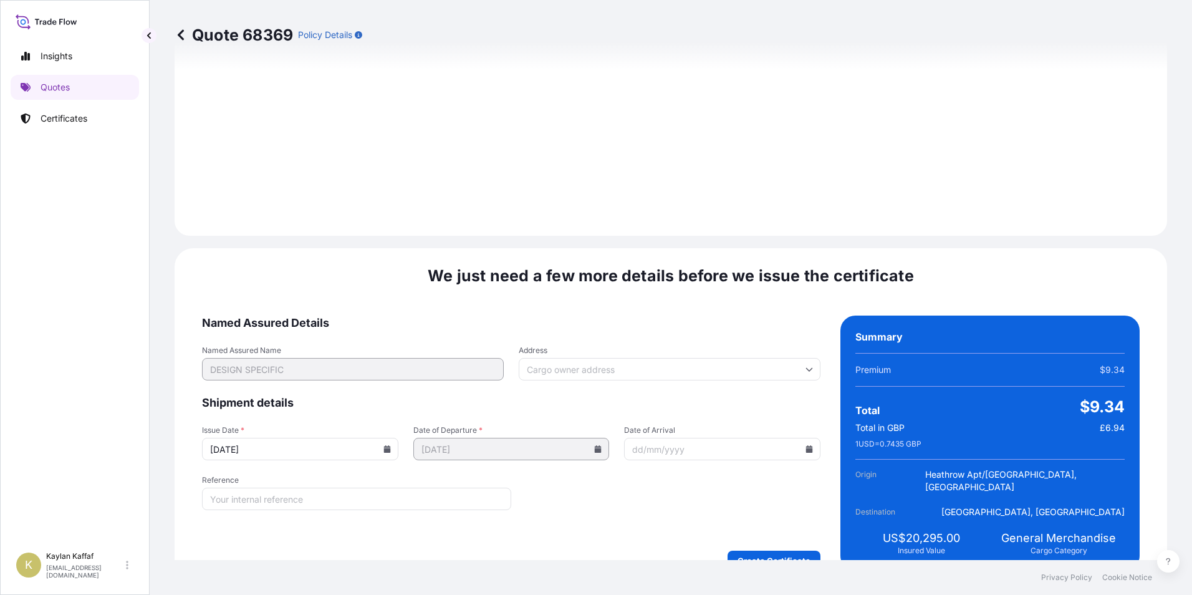
scroll to position [1308, 0]
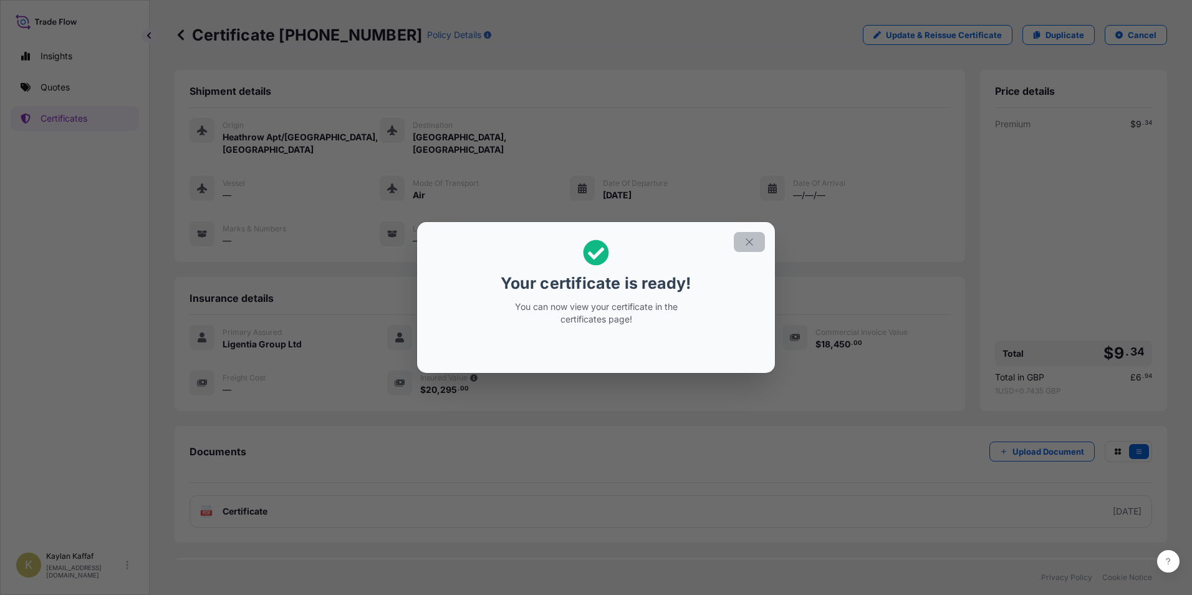
click at [753, 243] on icon "button" at bounding box center [749, 241] width 11 height 11
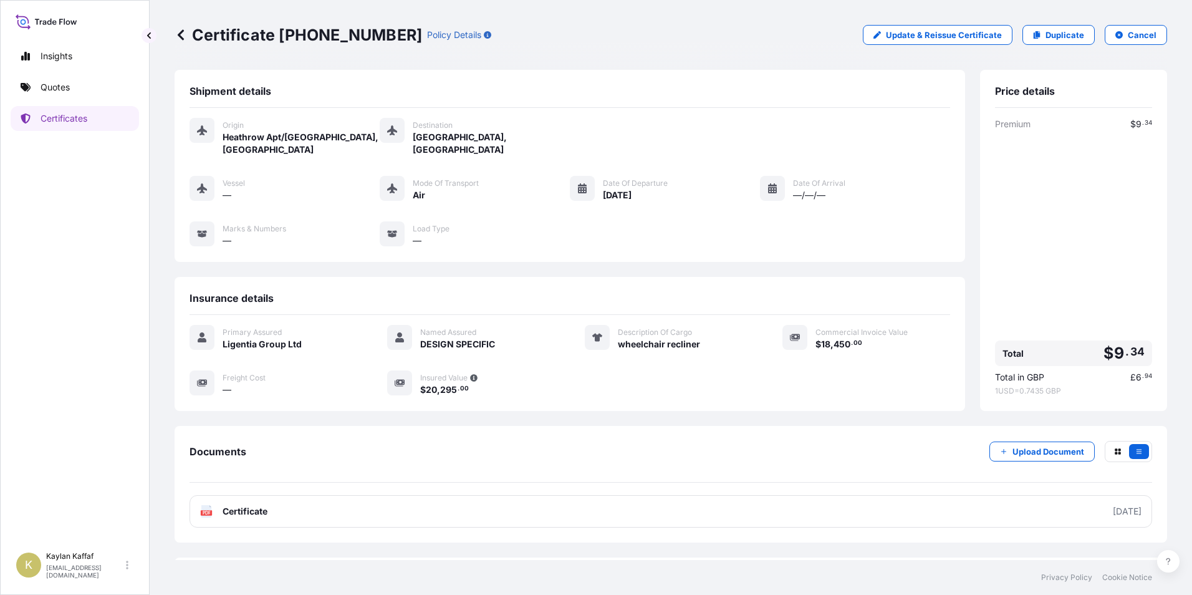
click at [1076, 302] on div "Premium $ 9 . 34 Total $ 9 . 34 Total in GBP £ 6 . 94 1 USD = 0.7435 GBP" at bounding box center [1073, 257] width 157 height 278
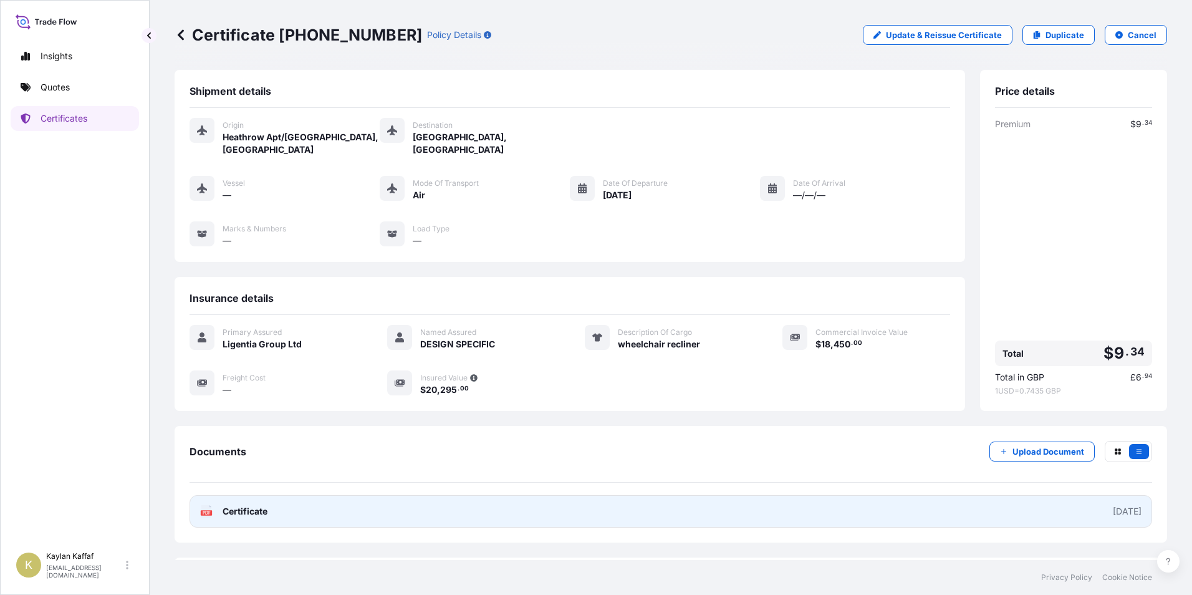
click at [345, 506] on link "PDF Certificate [DATE]" at bounding box center [671, 511] width 963 height 32
